Goal: Obtain resource: Download file/media

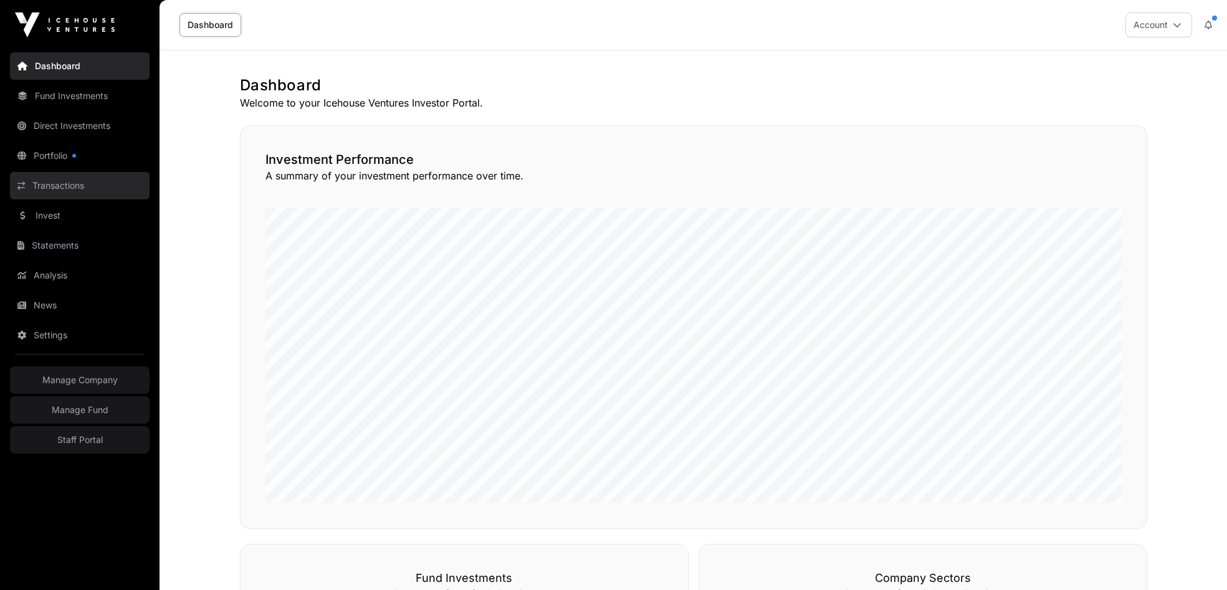
click at [64, 183] on link "Transactions" at bounding box center [80, 185] width 140 height 27
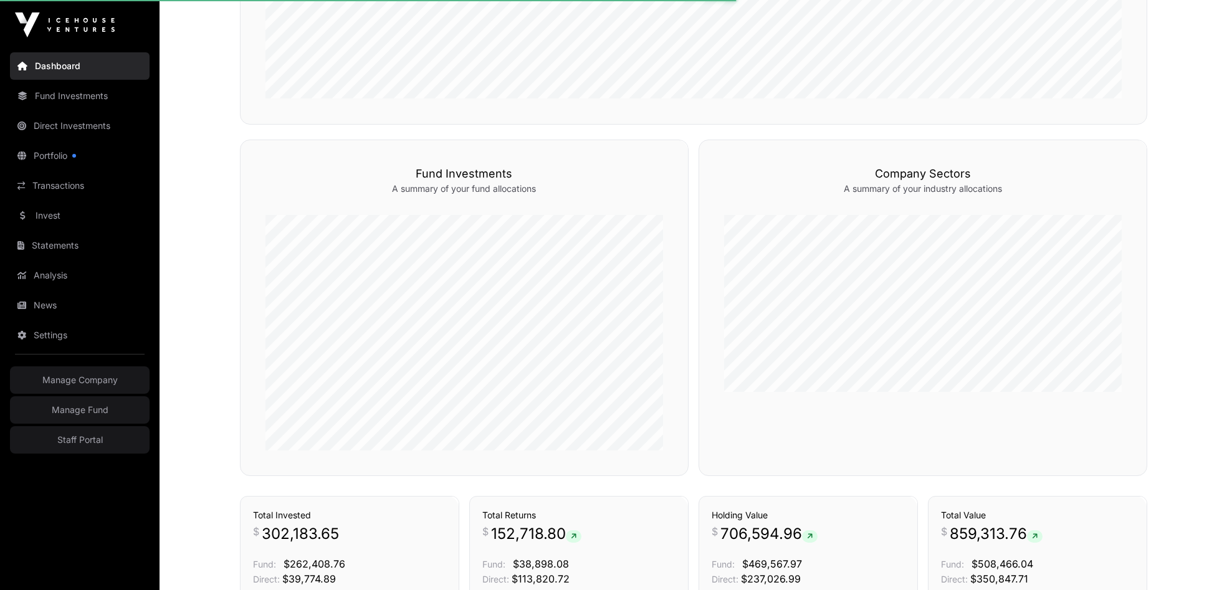
scroll to position [406, 0]
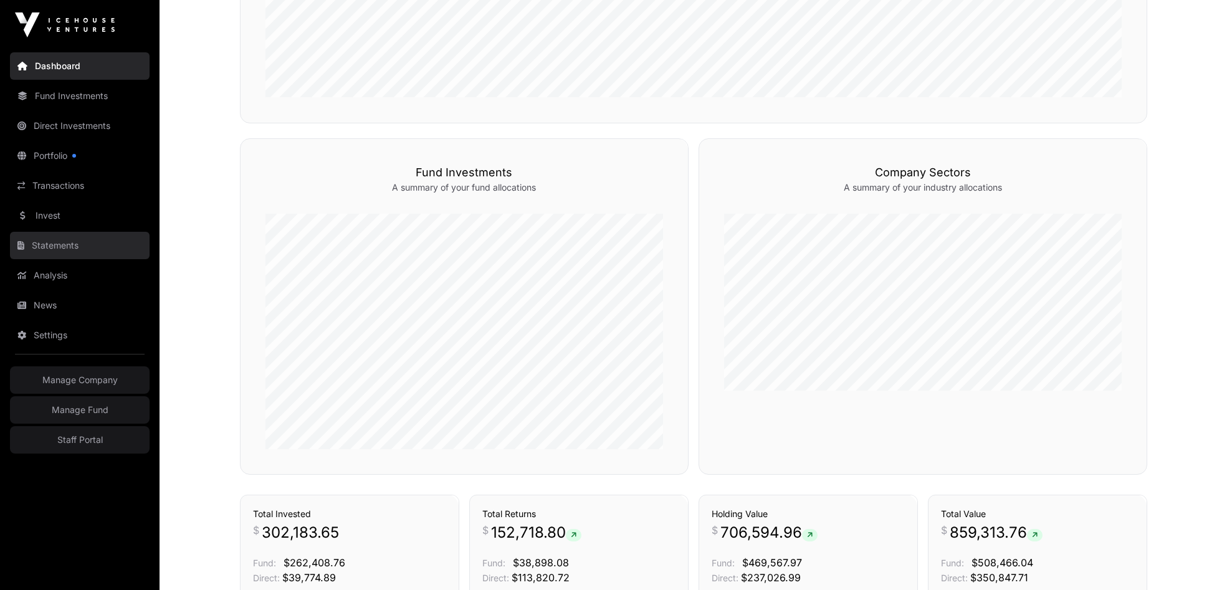
click at [60, 249] on link "Statements" at bounding box center [80, 245] width 140 height 27
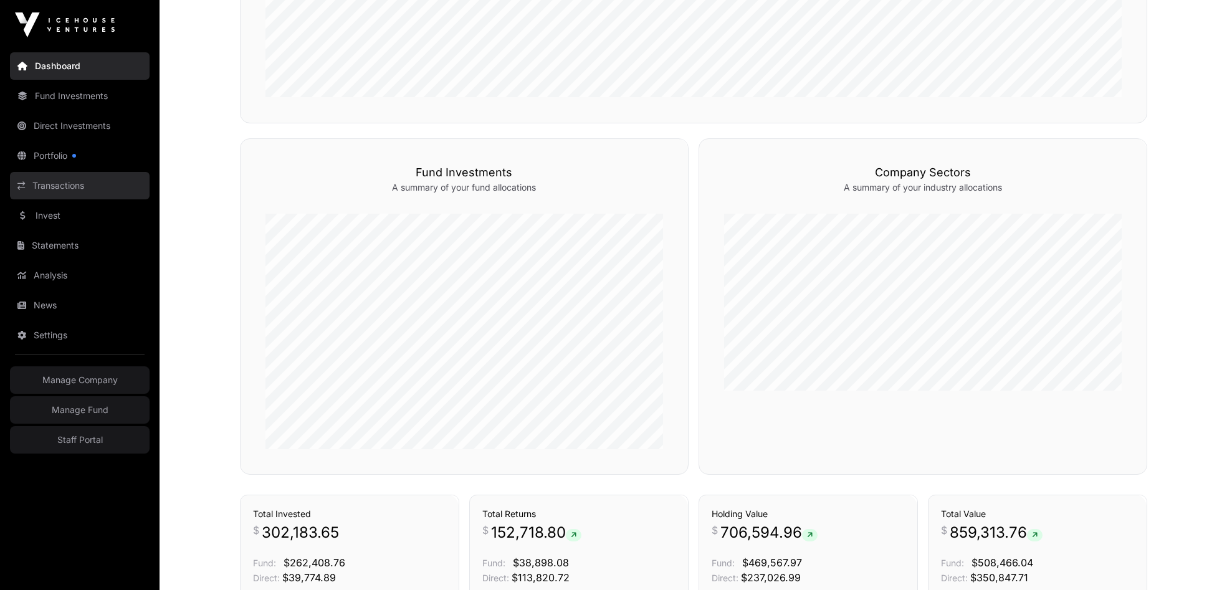
click at [65, 185] on link "Transactions" at bounding box center [80, 185] width 140 height 27
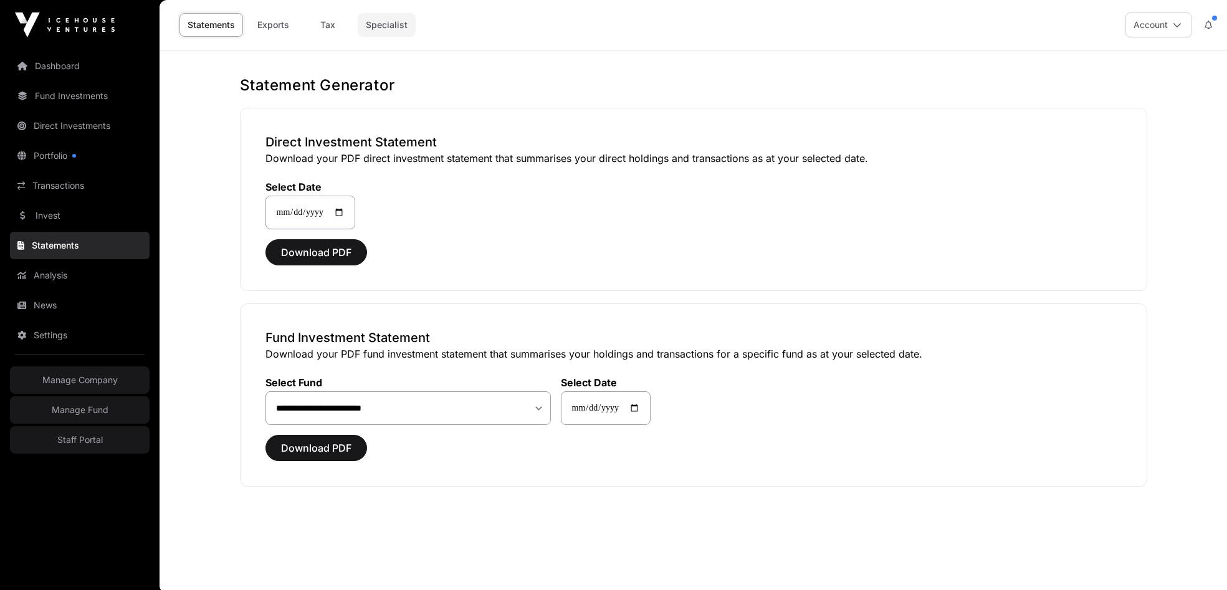
click at [389, 27] on link "Specialist" at bounding box center [387, 25] width 58 height 24
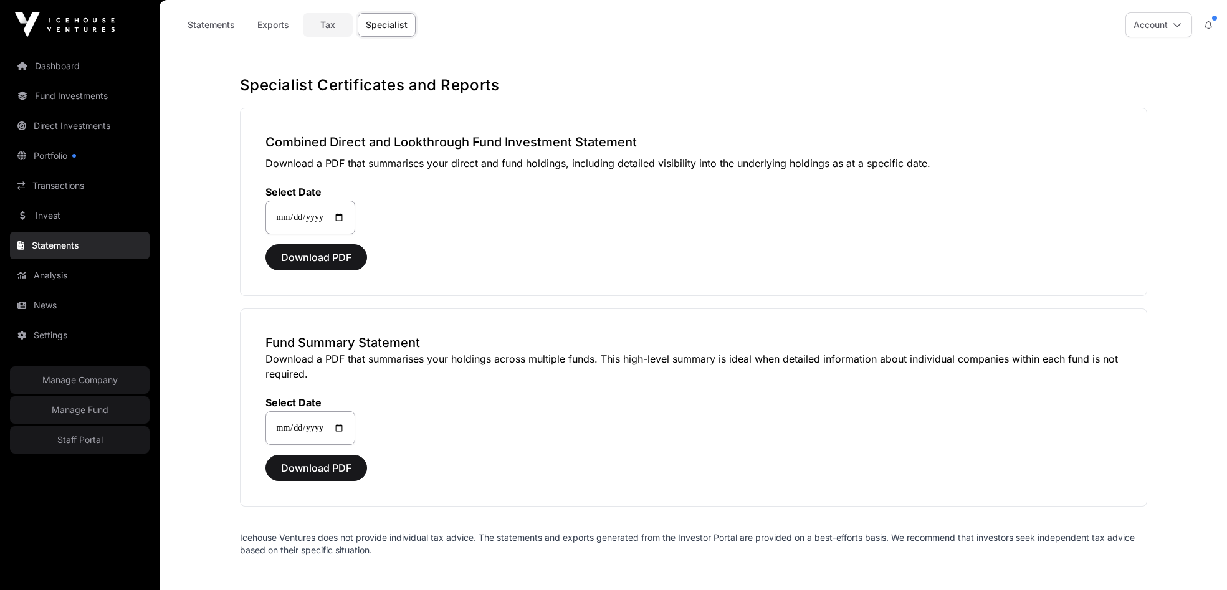
click at [328, 25] on link "Tax" at bounding box center [328, 25] width 50 height 24
select select
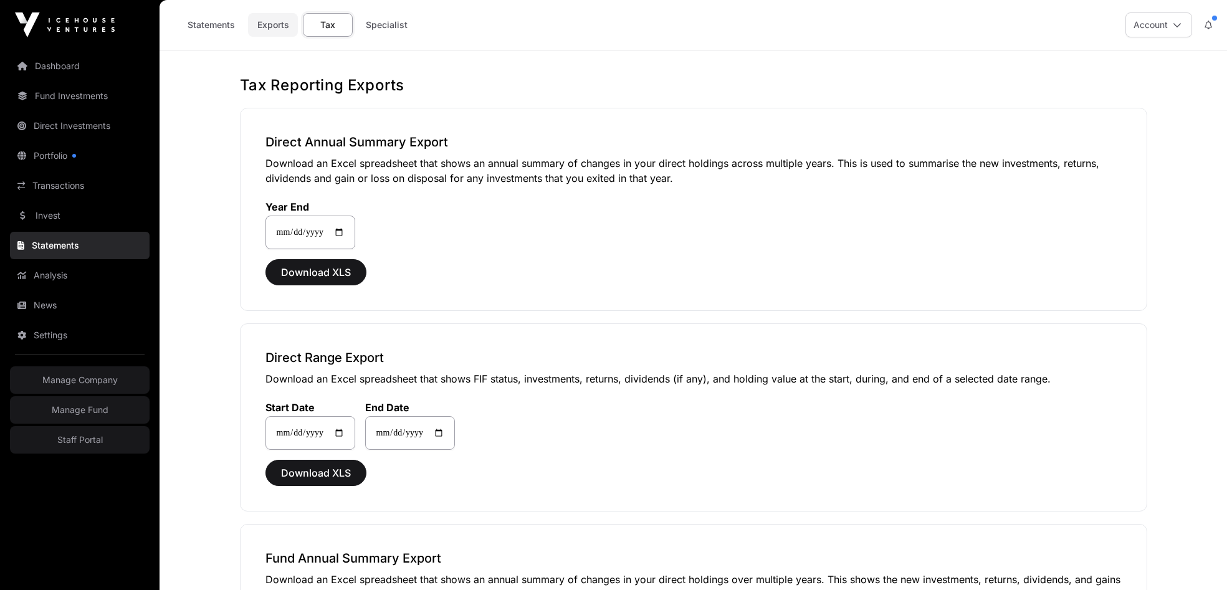
click at [269, 32] on link "Exports" at bounding box center [273, 25] width 50 height 24
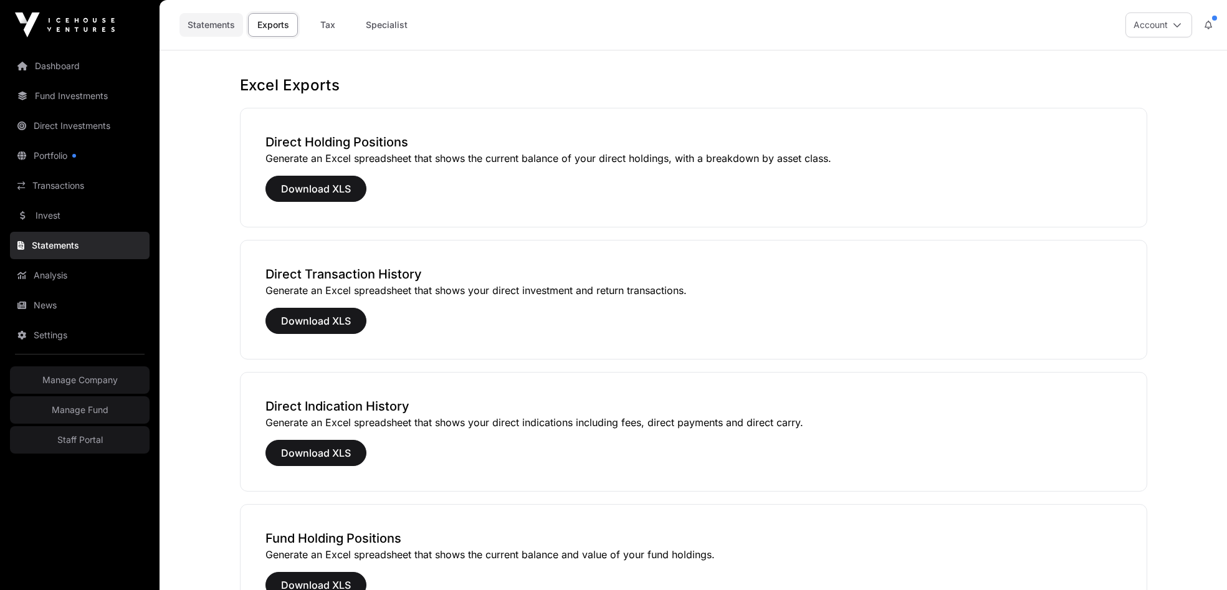
click at [200, 29] on link "Statements" at bounding box center [211, 25] width 64 height 24
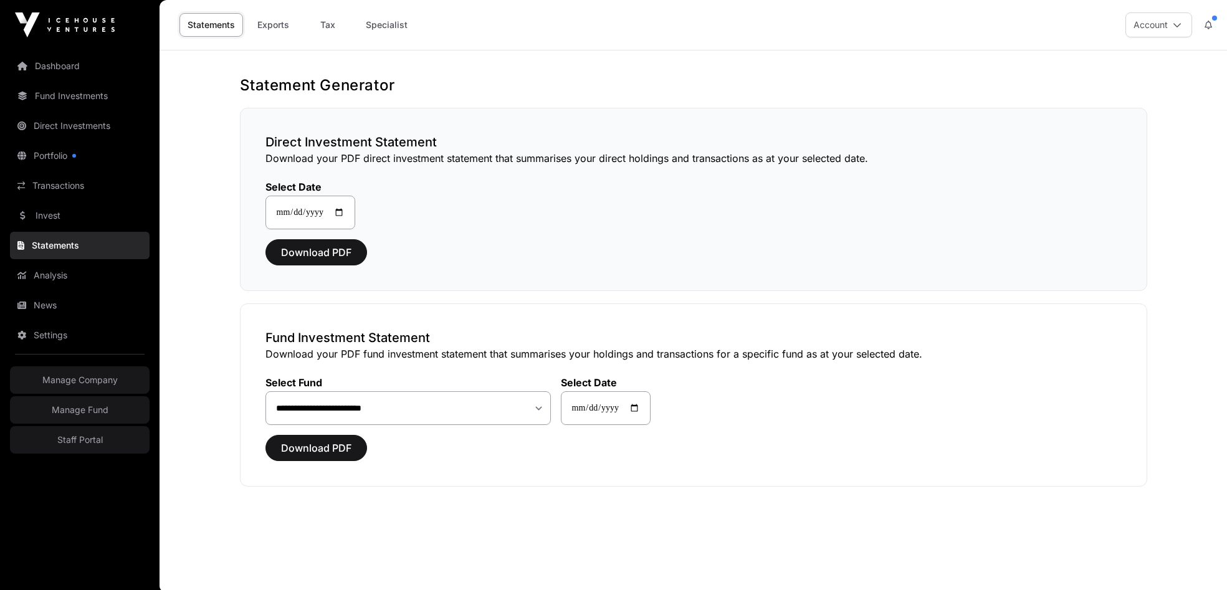
scroll to position [1, 0]
click at [351, 210] on input "**********" at bounding box center [310, 211] width 90 height 34
click at [402, 34] on link "Specialist" at bounding box center [387, 24] width 58 height 24
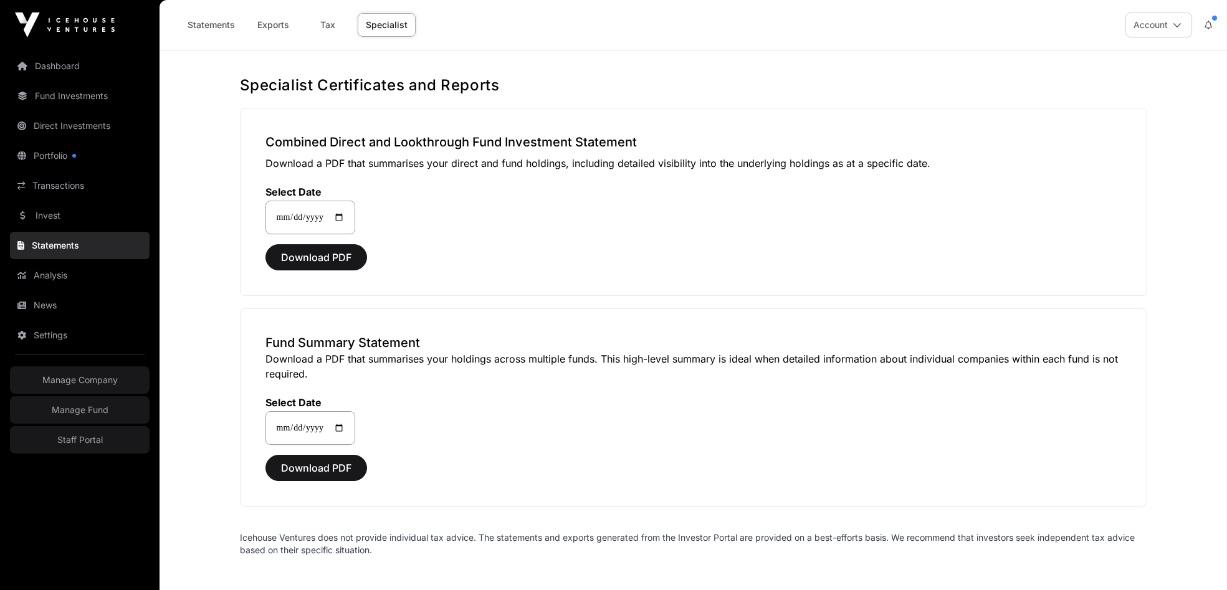
click at [402, 34] on link "Specialist" at bounding box center [387, 25] width 58 height 24
click at [377, 22] on link "Specialist" at bounding box center [387, 25] width 58 height 24
click at [325, 25] on link "Tax" at bounding box center [328, 25] width 50 height 24
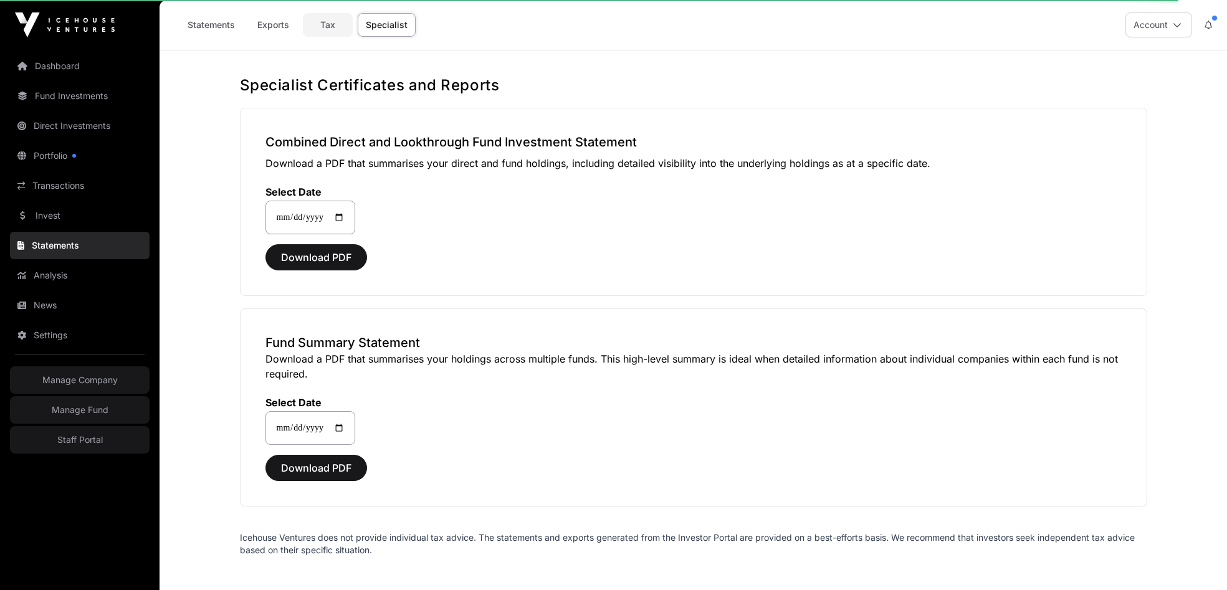
select select
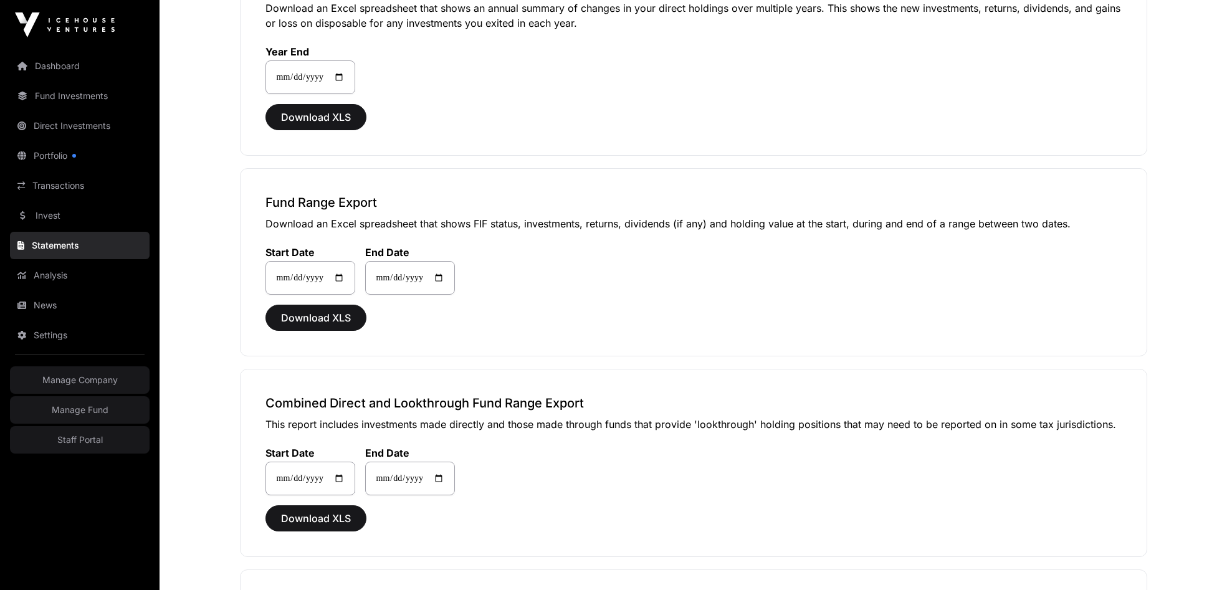
scroll to position [528, 0]
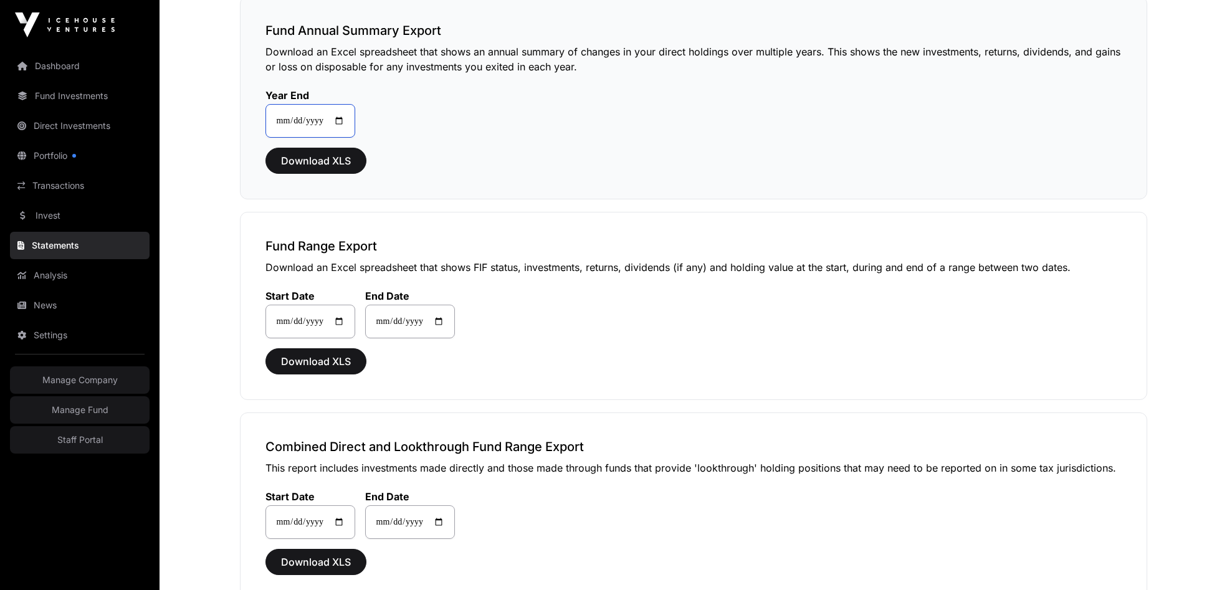
click at [349, 119] on input "**********" at bounding box center [310, 121] width 90 height 34
type input "**********"
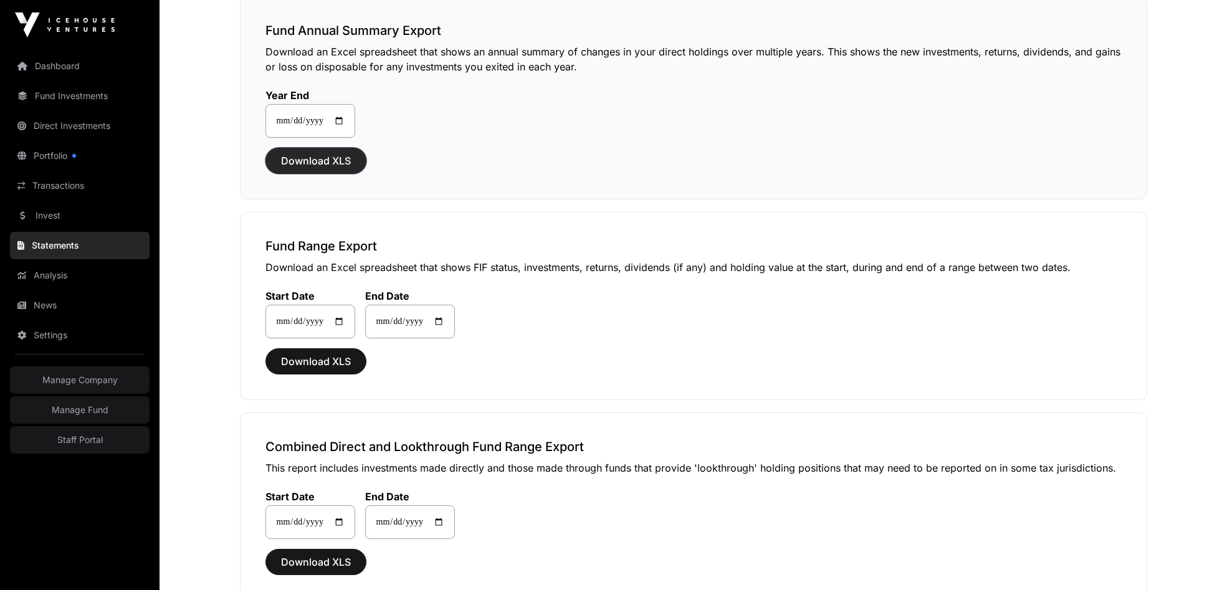
click at [325, 164] on span "Download XLS" at bounding box center [316, 160] width 70 height 15
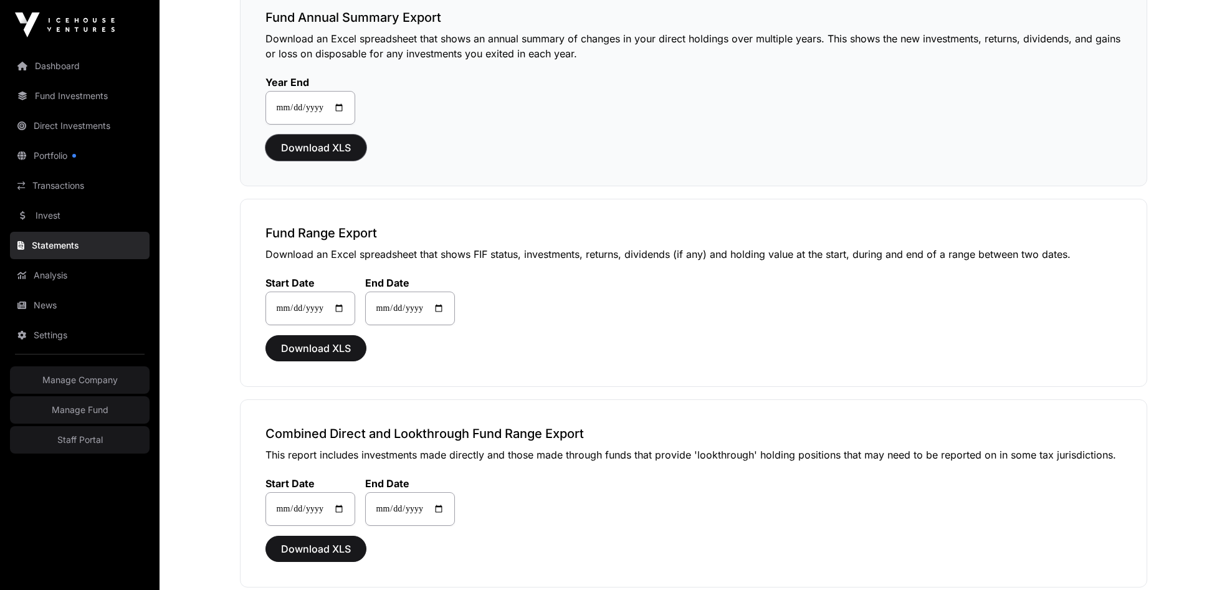
scroll to position [543, 0]
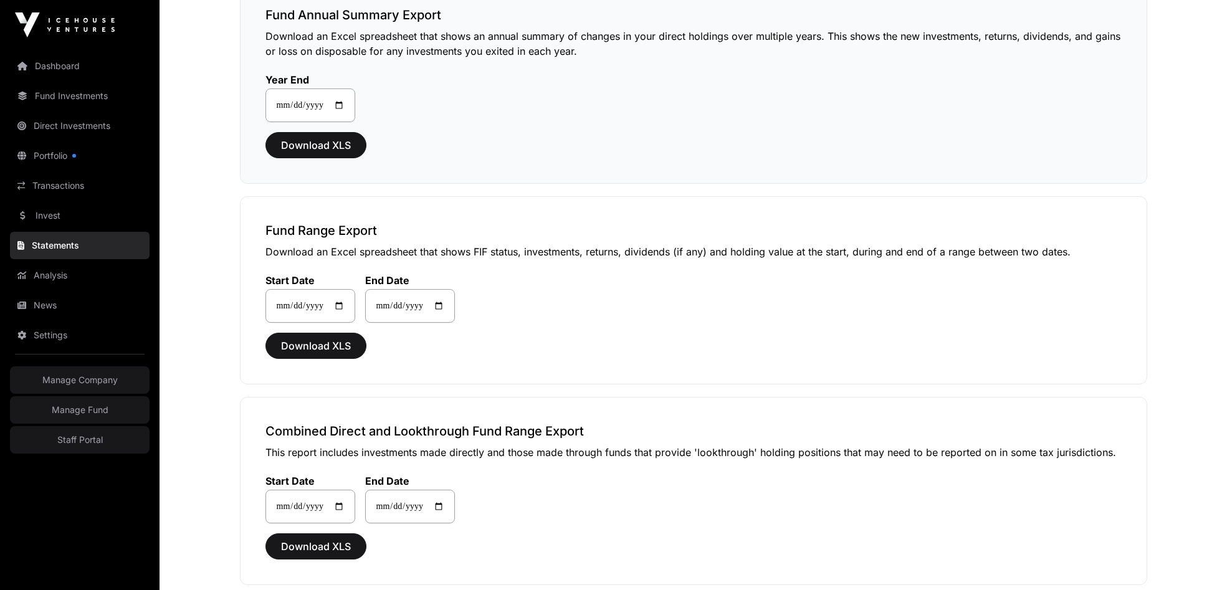
click at [376, 23] on h3 "Fund Annual Summary Export" at bounding box center [693, 14] width 856 height 17
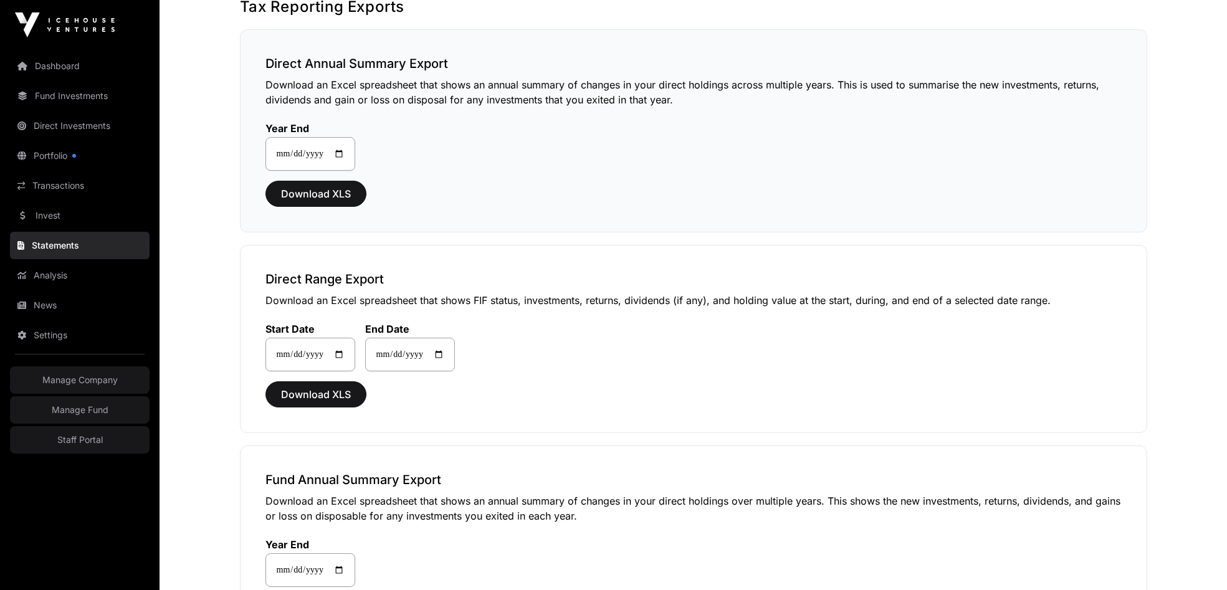
scroll to position [0, 0]
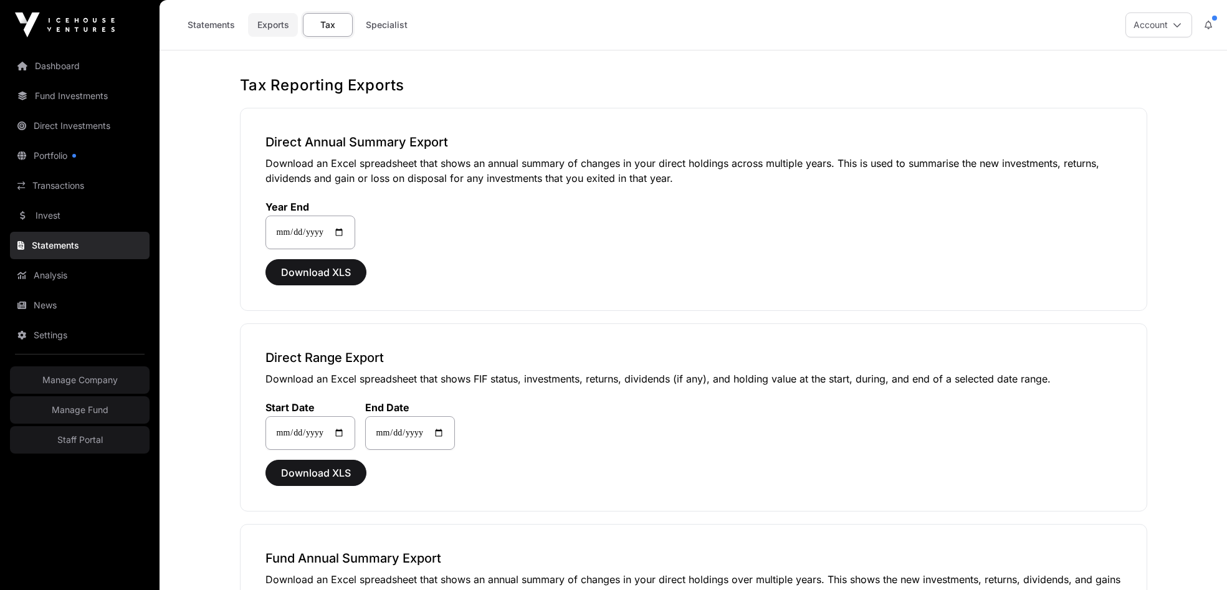
click at [279, 28] on link "Exports" at bounding box center [273, 25] width 50 height 24
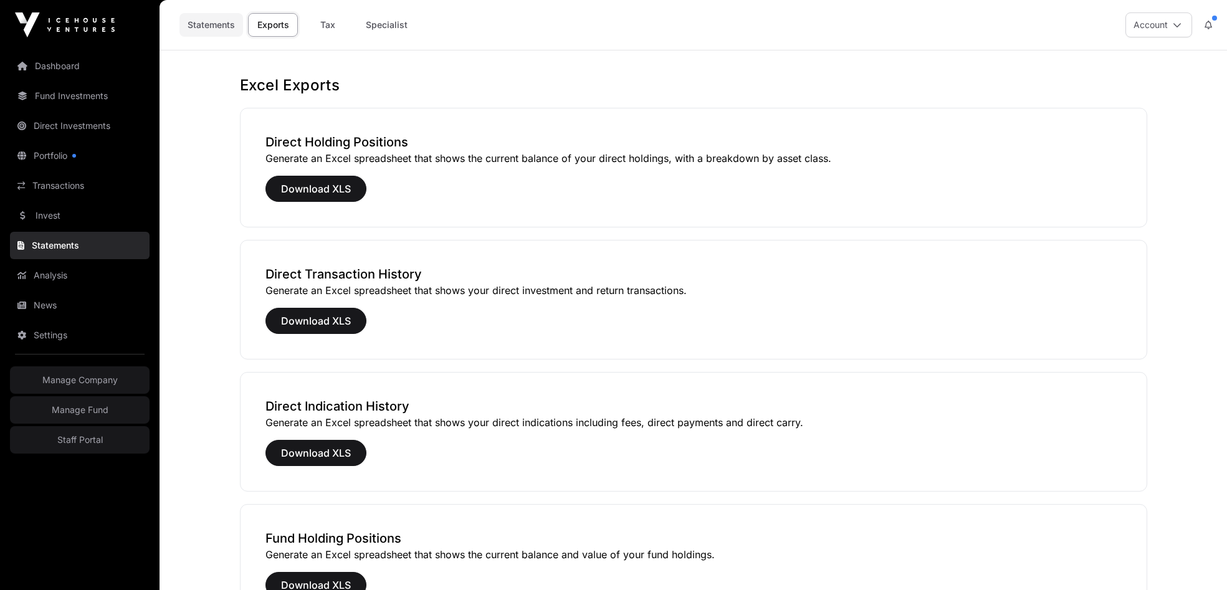
click at [203, 24] on link "Statements" at bounding box center [211, 25] width 64 height 24
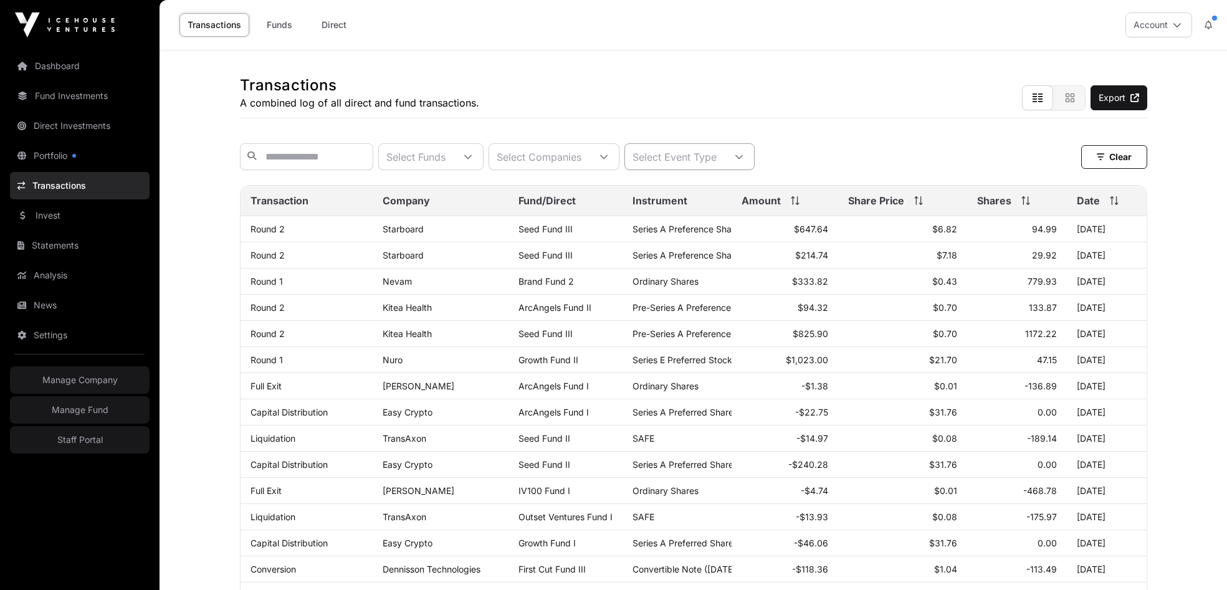
click at [693, 152] on div "Select Event Type" at bounding box center [674, 157] width 99 height 26
click at [691, 191] on span "Capital Distribution" at bounding box center [716, 188] width 90 height 10
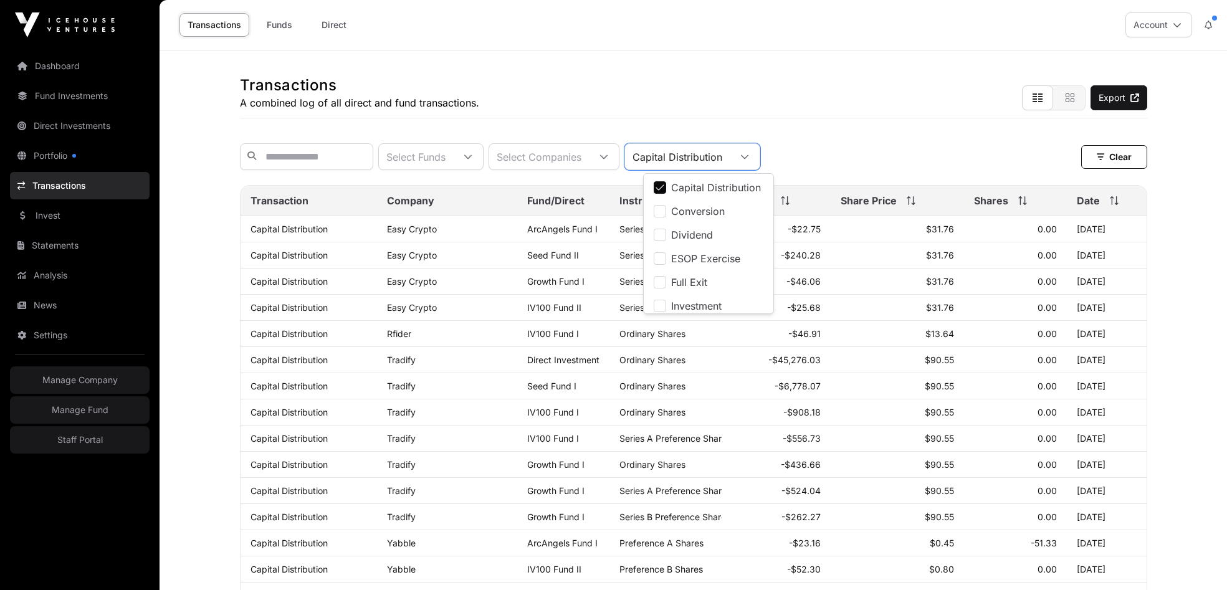
click at [858, 147] on div "Select Funds Select Companies Capital Distribution Clear" at bounding box center [693, 156] width 907 height 27
click at [307, 231] on link "Capital Distribution" at bounding box center [288, 229] width 77 height 11
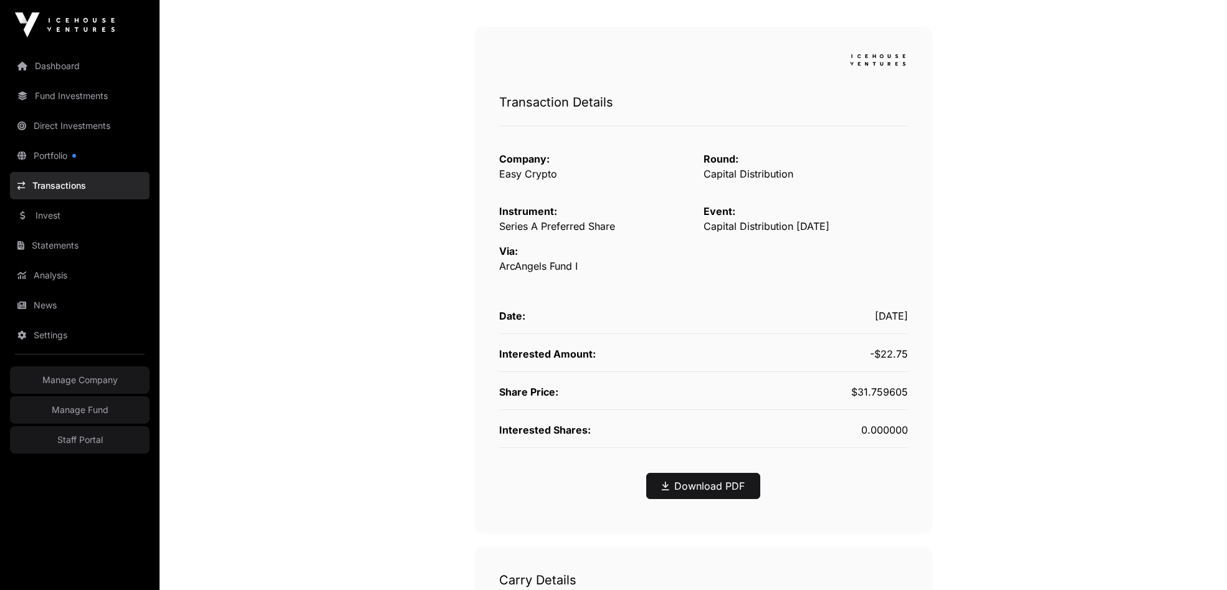
scroll to position [93, 0]
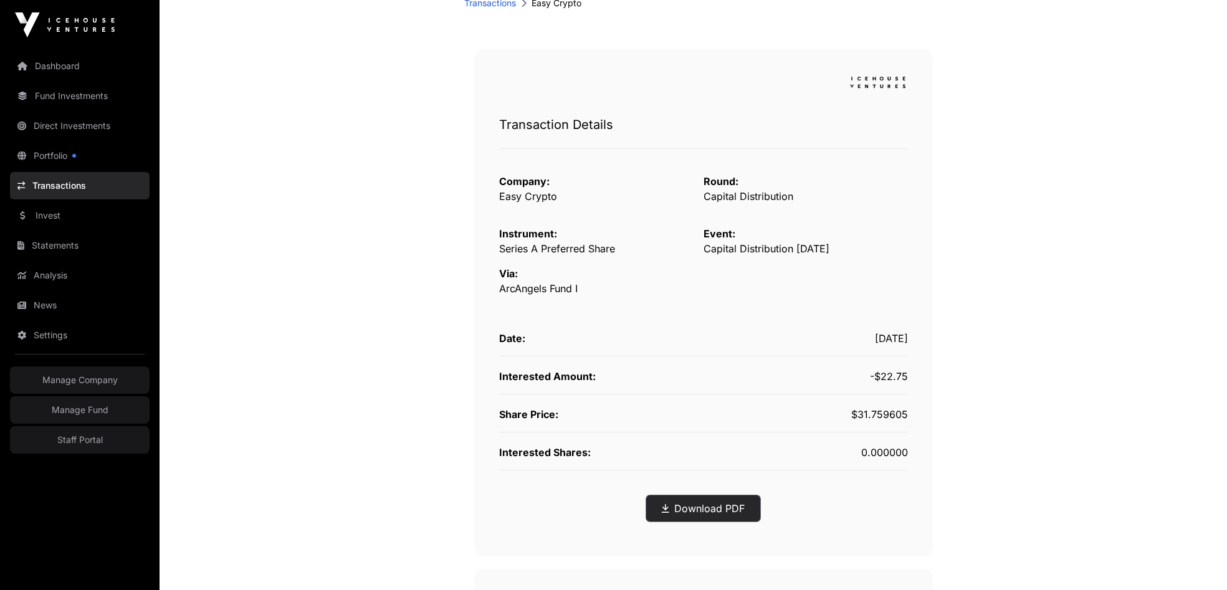
click at [705, 517] on button "Download PDF" at bounding box center [703, 508] width 114 height 26
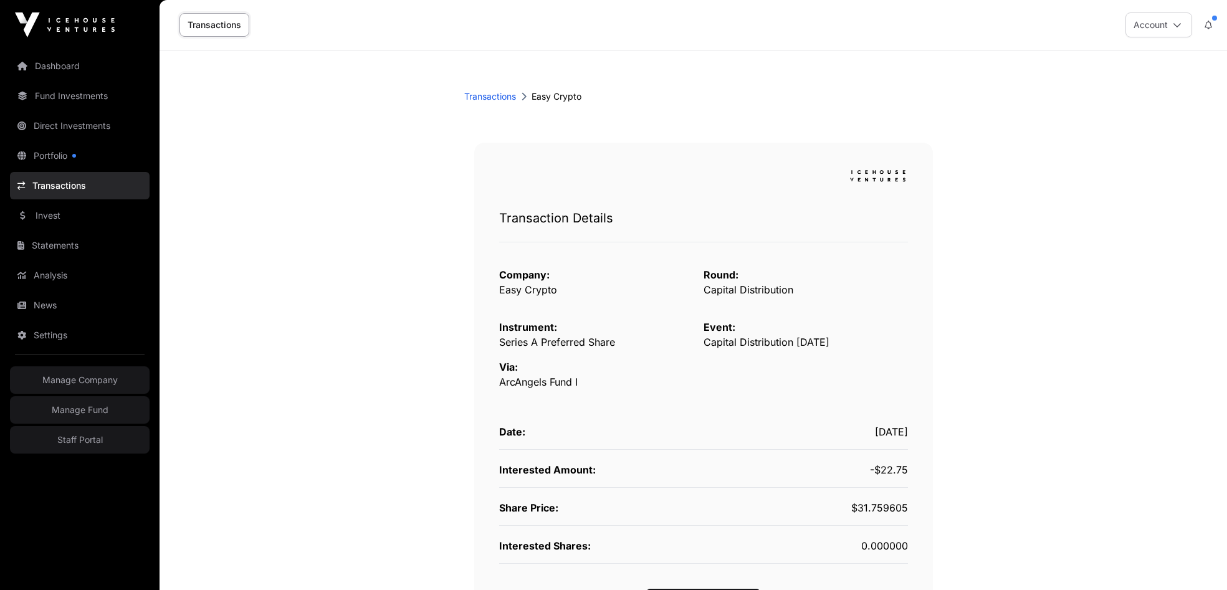
click at [411, 359] on main "Transactions Easy Crypto Transaction Details Company: Easy Crypto Round: Capita…" at bounding box center [693, 543] width 1067 height 986
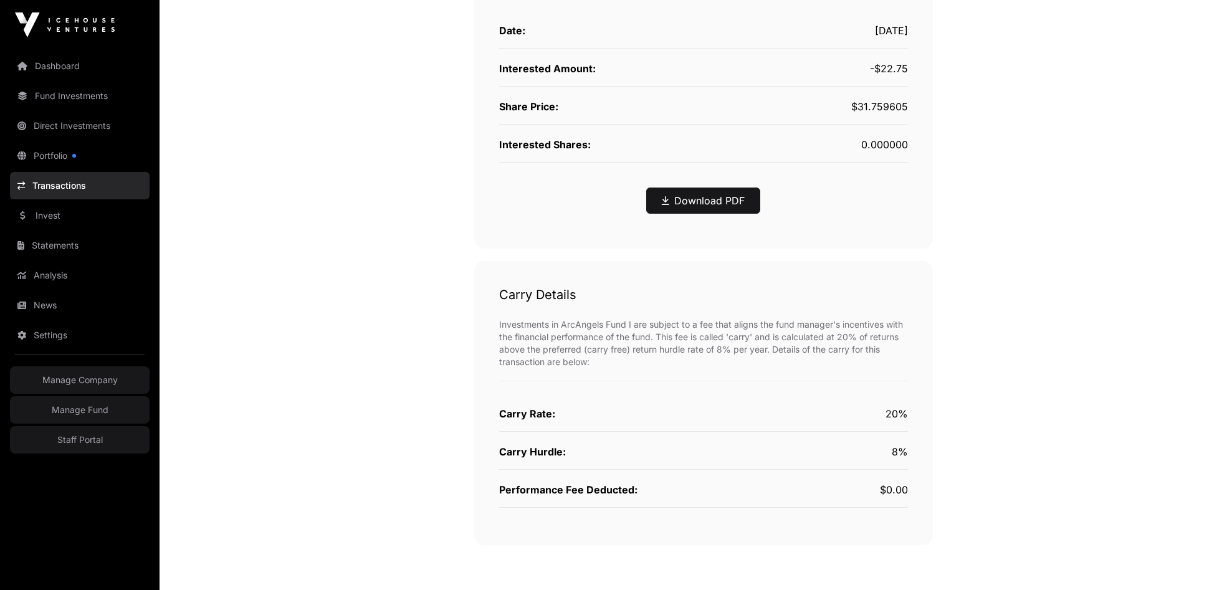
scroll to position [446, 0]
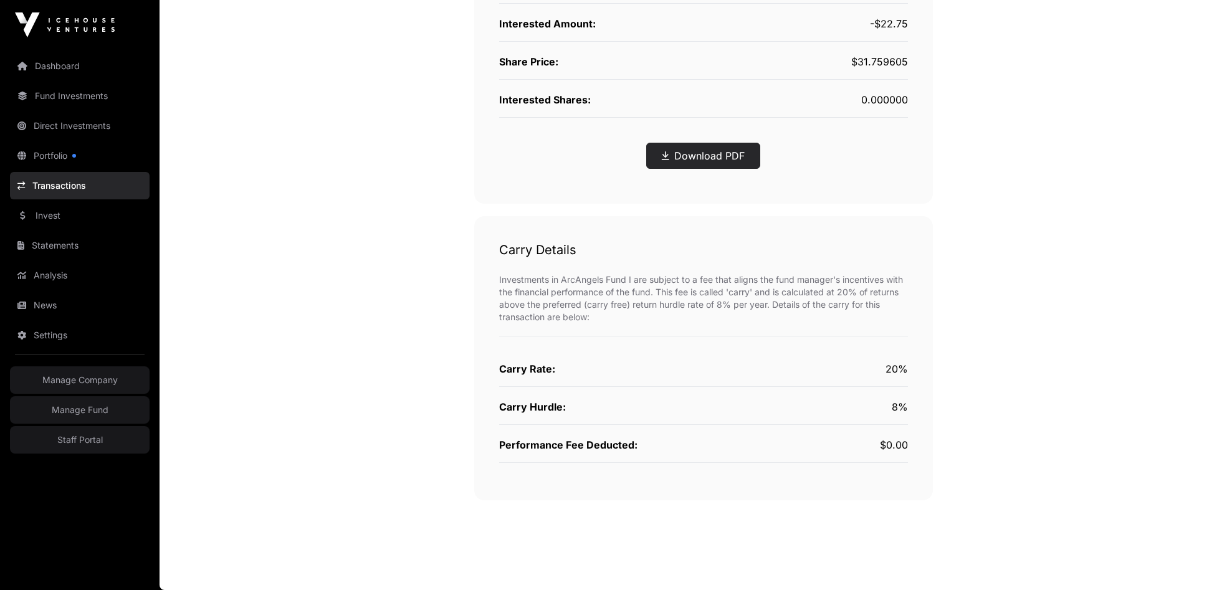
click at [720, 156] on link "Download PDF" at bounding box center [703, 155] width 83 height 15
